Goal: Check status: Check status

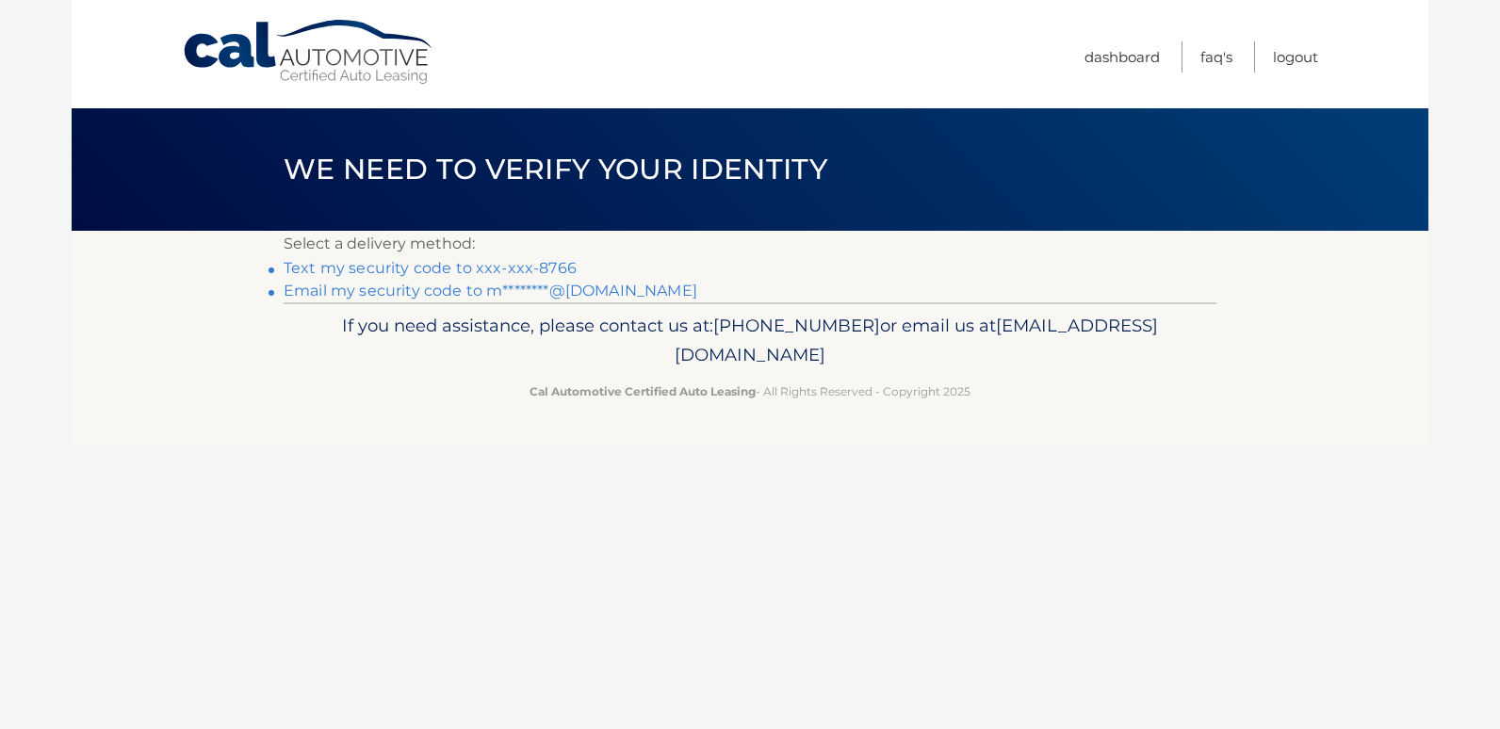
click at [518, 269] on link "Text my security code to xxx-xxx-8766" at bounding box center [430, 268] width 293 height 18
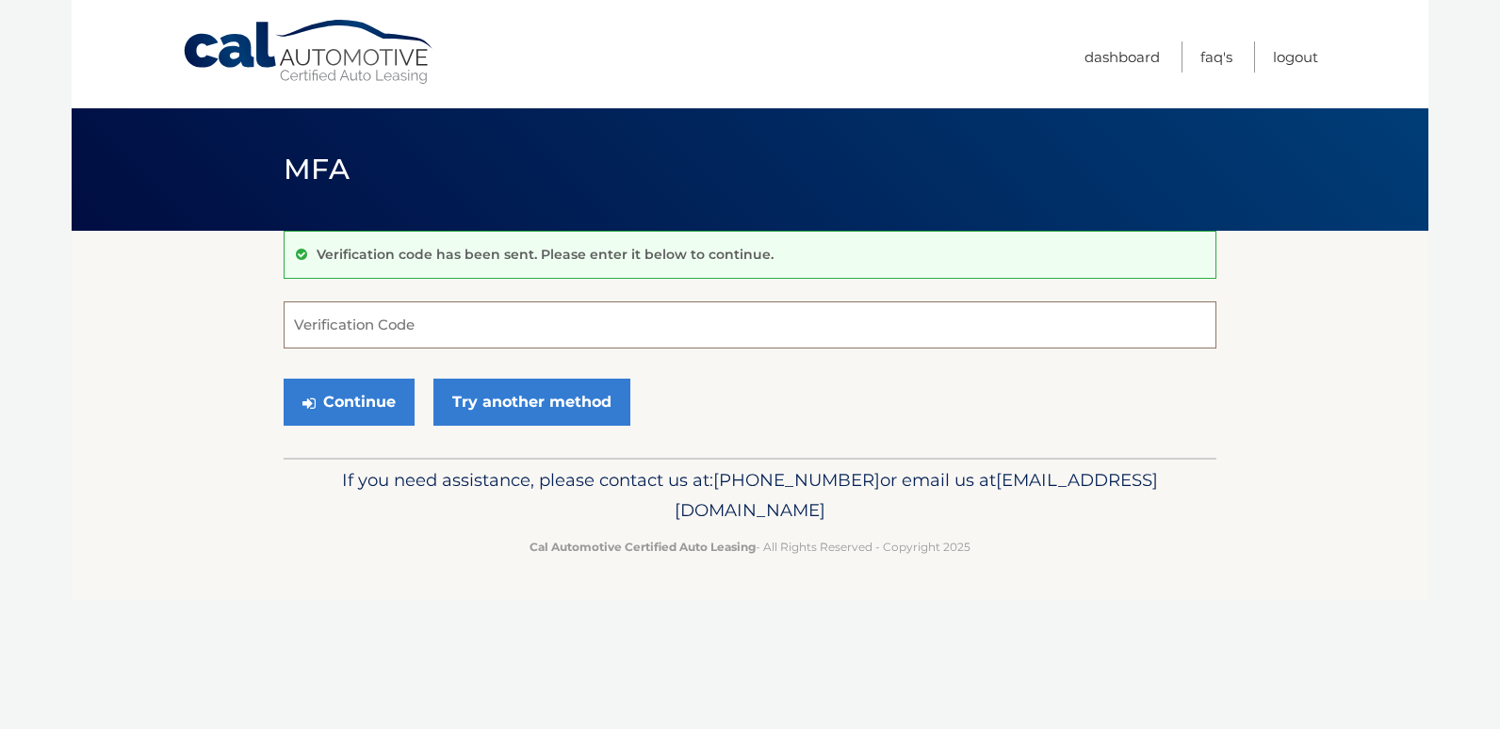
click at [385, 323] on input "Verification Code" at bounding box center [750, 325] width 933 height 47
type input "961170"
click at [284, 379] on button "Continue" at bounding box center [349, 402] width 131 height 47
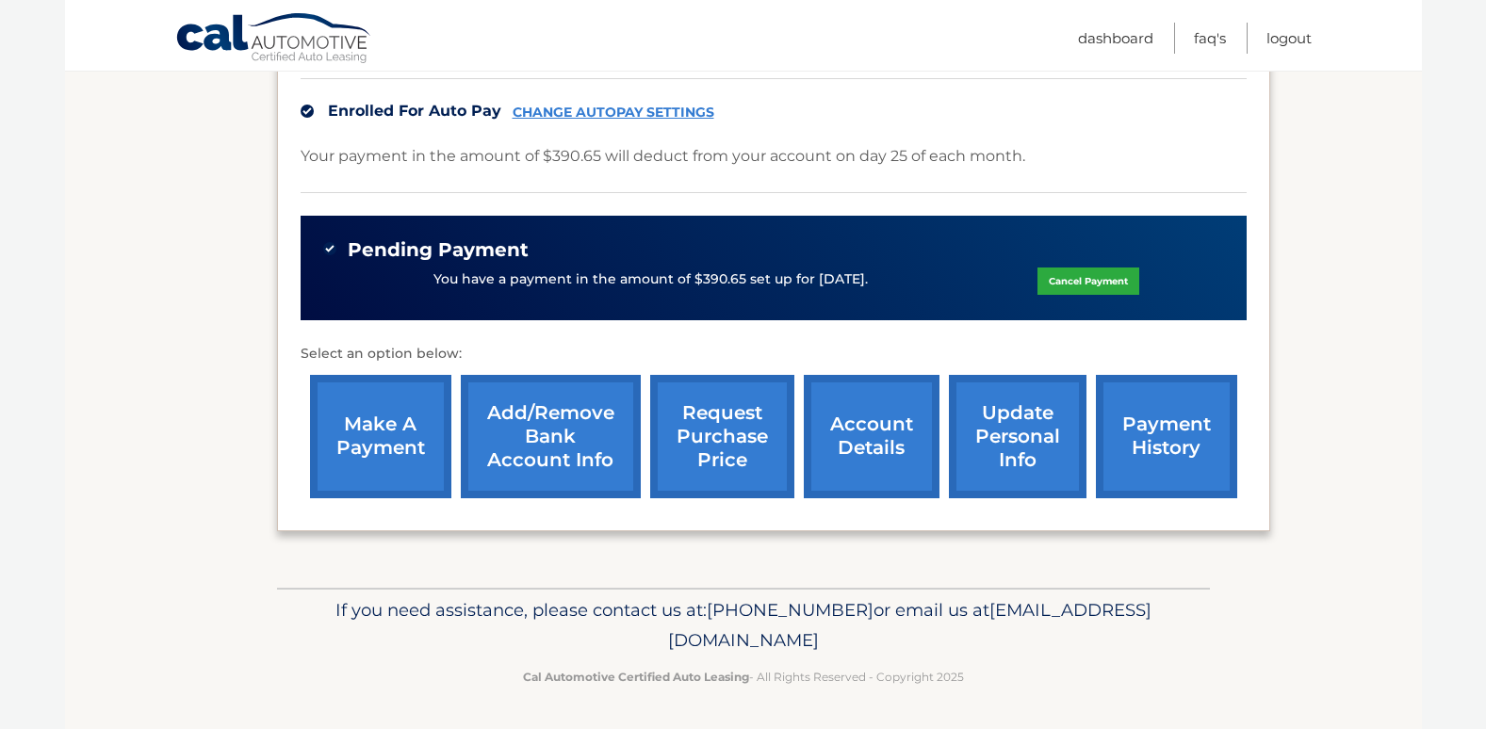
scroll to position [584, 0]
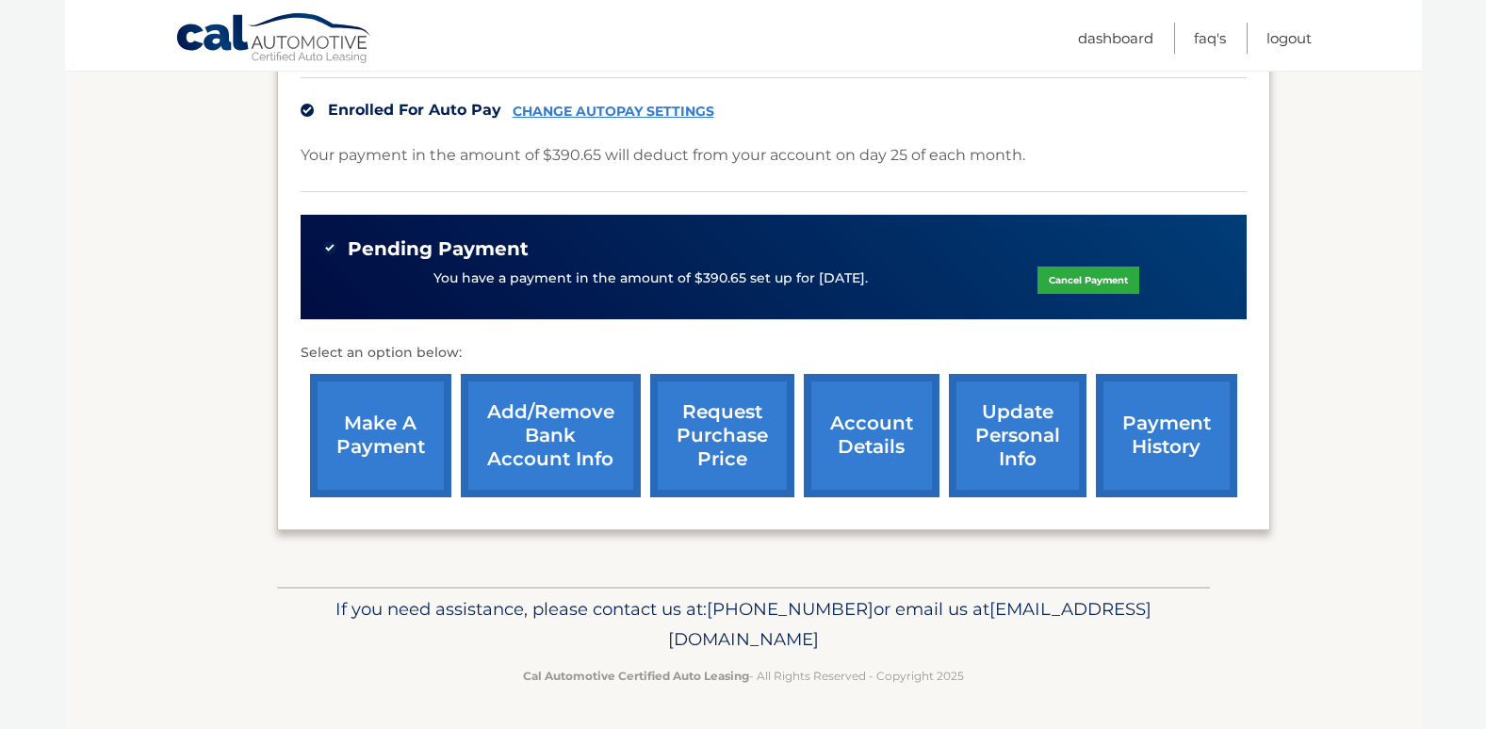
click at [1358, 422] on section "my vehicles Add a new lease lease account #44455530143 vehicle 2022 Jeep Cherok…" at bounding box center [743, 117] width 1357 height 940
click at [1333, 326] on section "my vehicles Add a new lease lease account #44455530143 vehicle 2022 Jeep Cherok…" at bounding box center [743, 117] width 1357 height 940
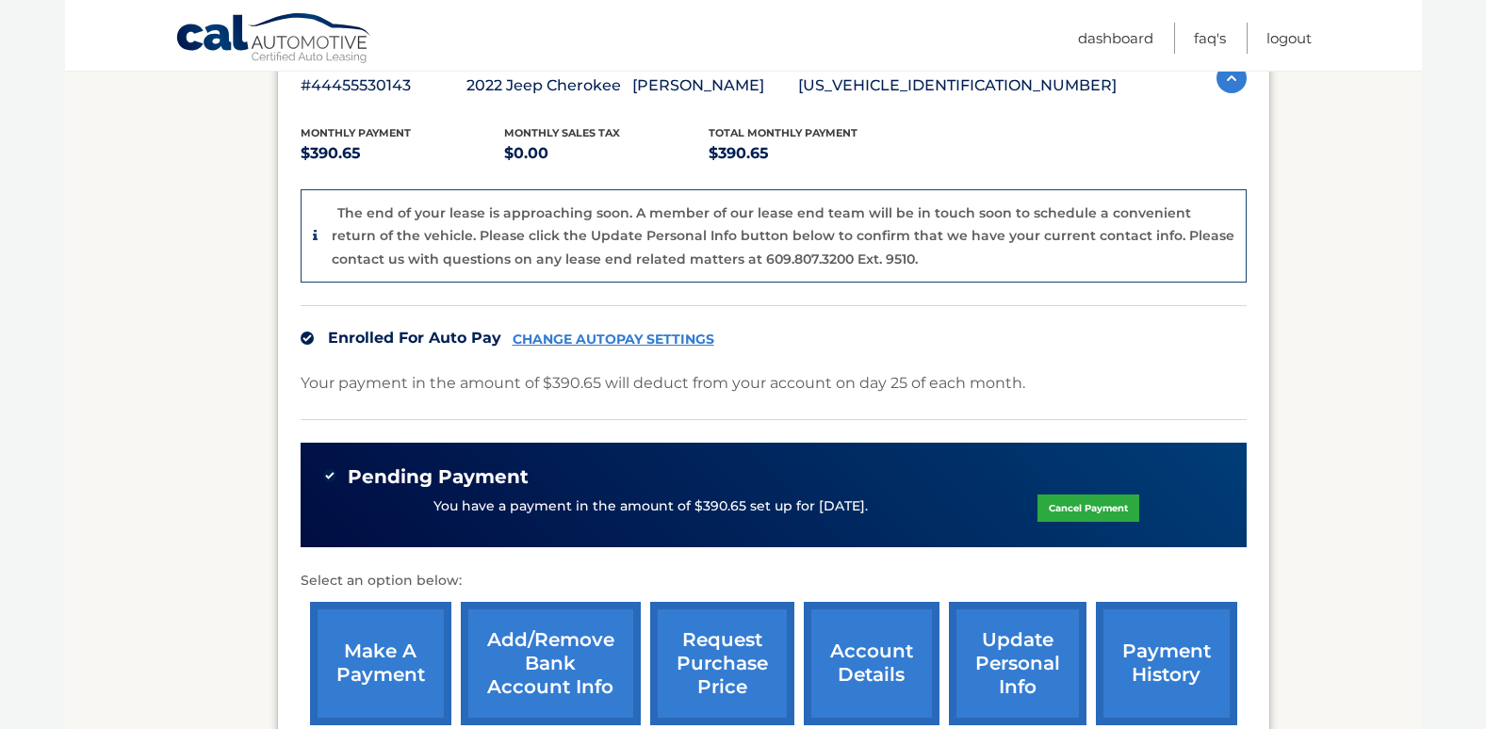
scroll to position [132, 0]
